Goal: Find specific page/section: Find specific page/section

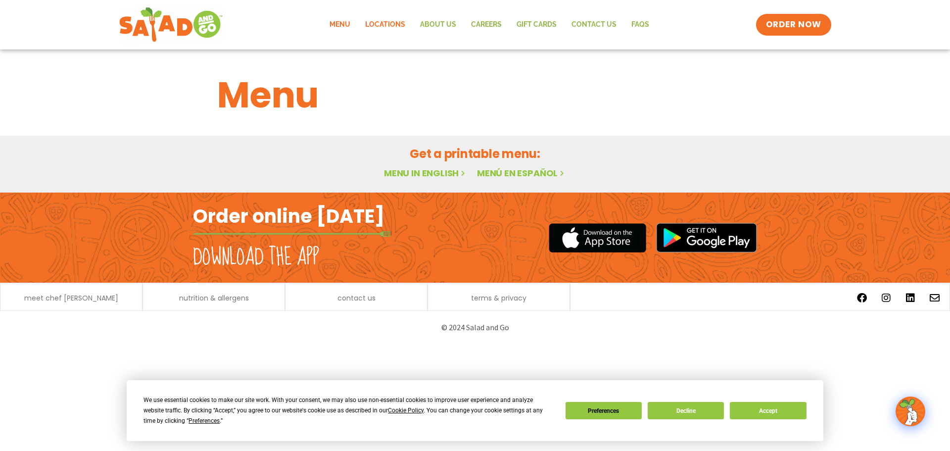
click at [392, 24] on link "Locations" at bounding box center [385, 24] width 55 height 23
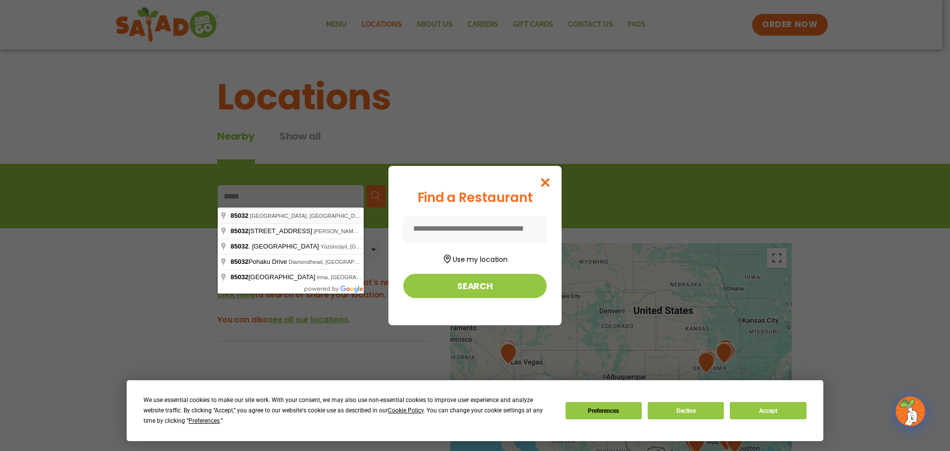
type input "**********"
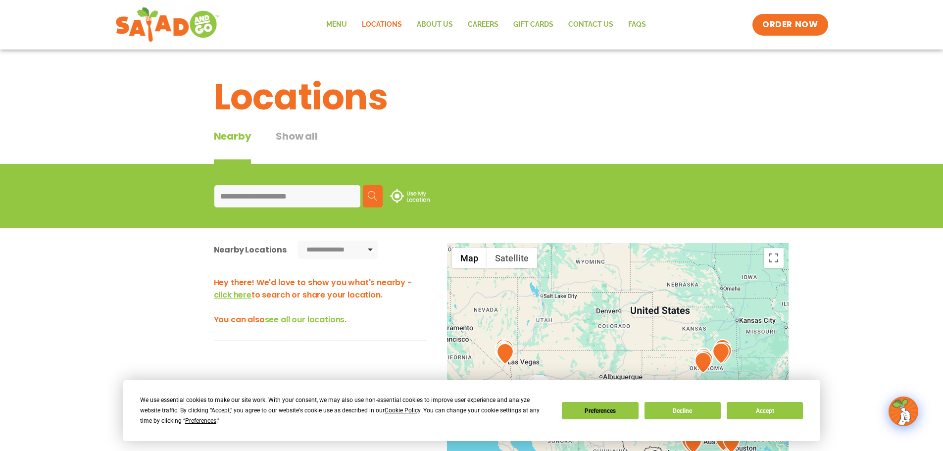
click at [370, 200] on img at bounding box center [373, 196] width 10 height 10
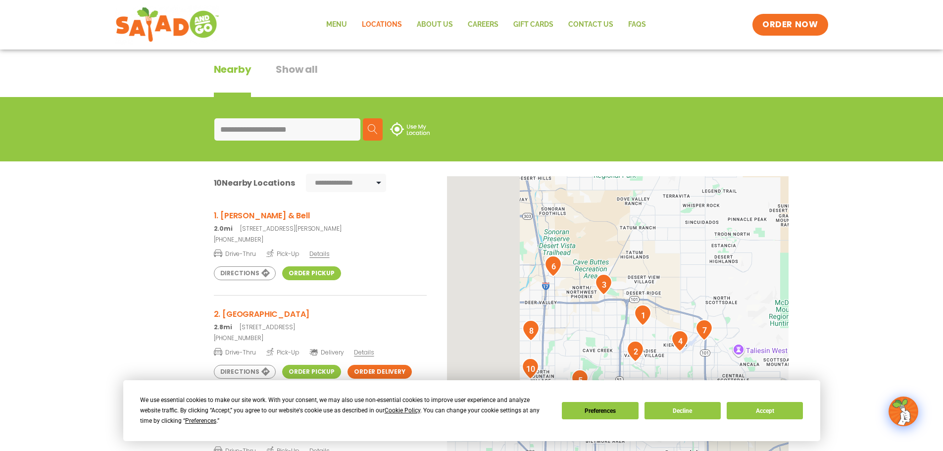
scroll to position [49, 0]
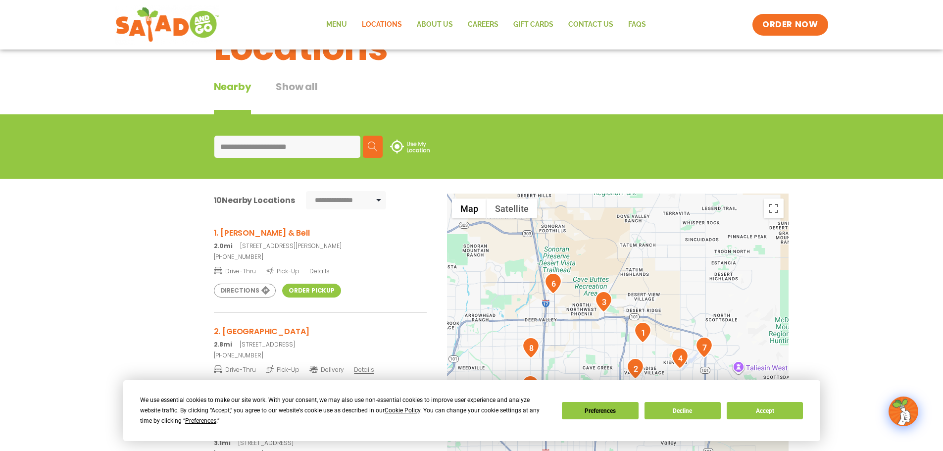
click at [555, 285] on img "6" at bounding box center [552, 283] width 17 height 21
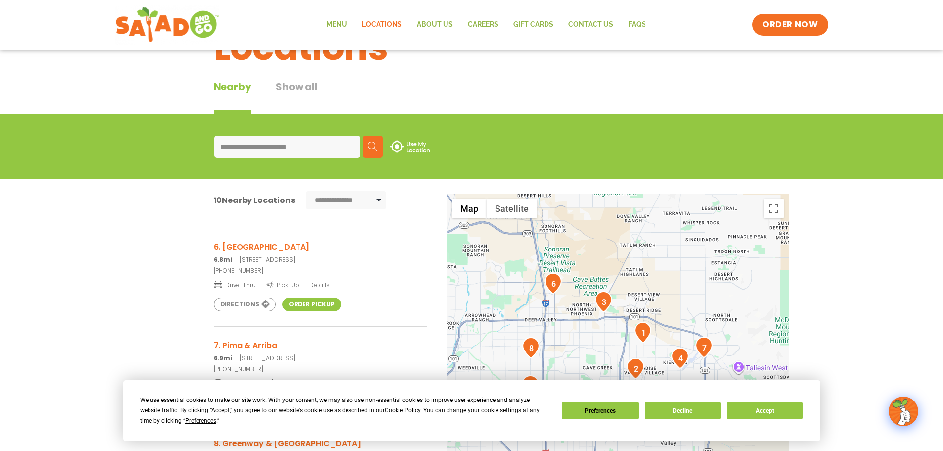
click at [320, 300] on link "Order Pickup" at bounding box center [311, 304] width 59 height 14
